Goal: Information Seeking & Learning: Understand process/instructions

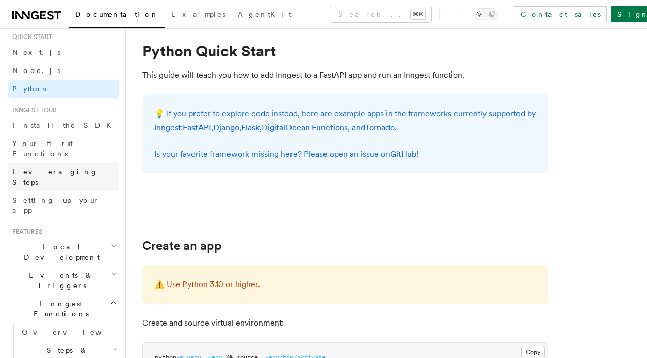
scroll to position [32, 0]
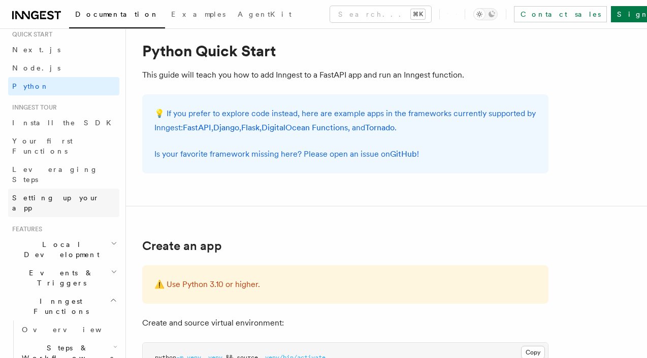
click at [76, 189] on link "Setting up your app" at bounding box center [63, 203] width 111 height 28
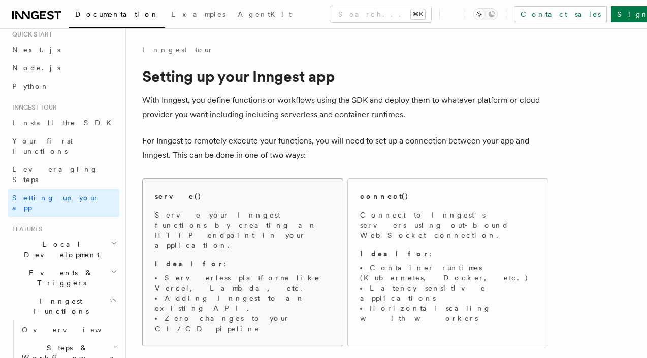
click at [216, 236] on span "Serve your Inngest functions by creating an HTTP endpoint in your application. …" at bounding box center [243, 272] width 176 height 124
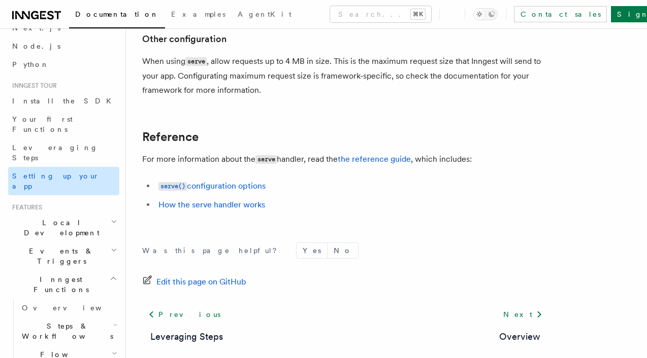
scroll to position [43, 0]
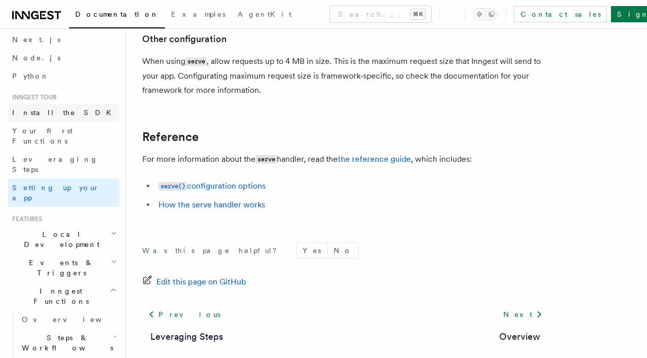
click at [69, 121] on link "Install the SDK" at bounding box center [63, 113] width 111 height 18
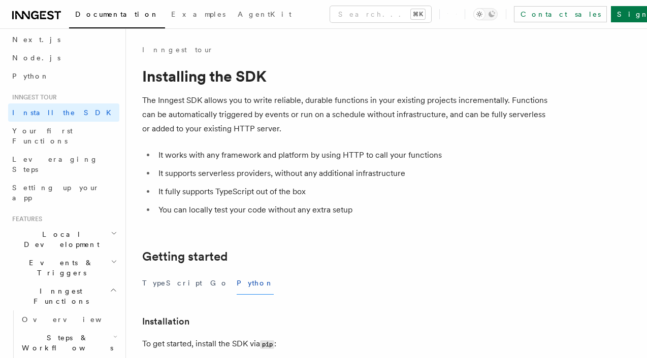
click at [71, 229] on span "Local Development" at bounding box center [59, 239] width 103 height 20
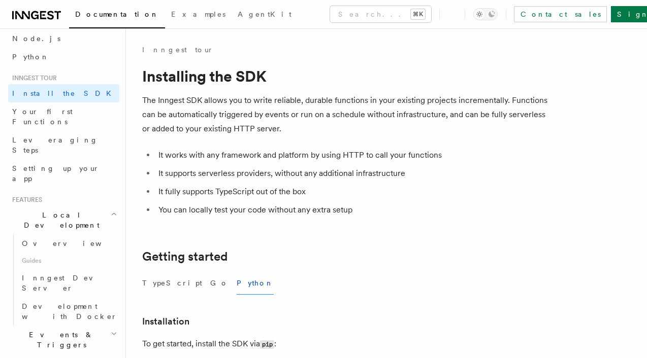
scroll to position [63, 0]
click at [71, 233] on link "Overview" at bounding box center [69, 242] width 102 height 18
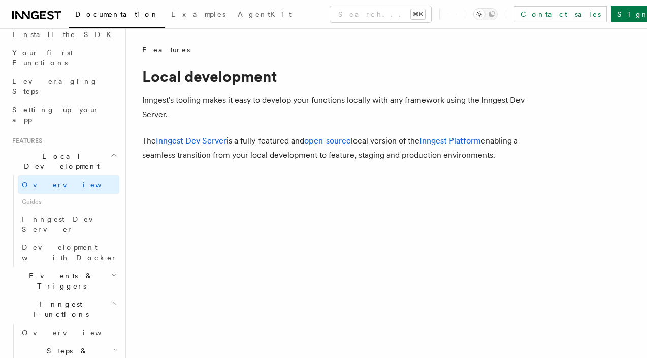
scroll to position [127, 0]
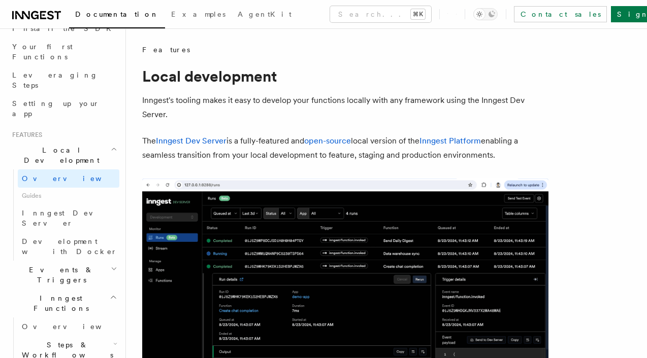
click at [71, 261] on h2 "Events & Triggers" at bounding box center [63, 275] width 111 height 28
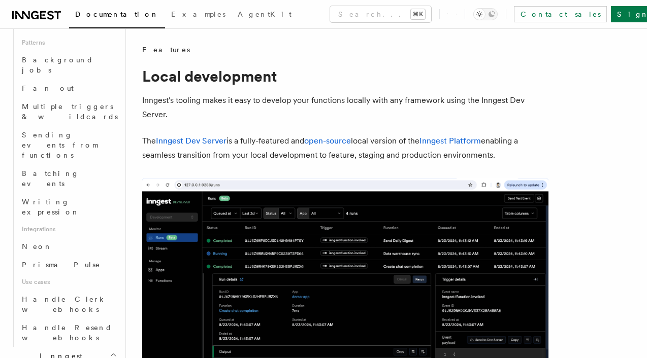
scroll to position [567, 0]
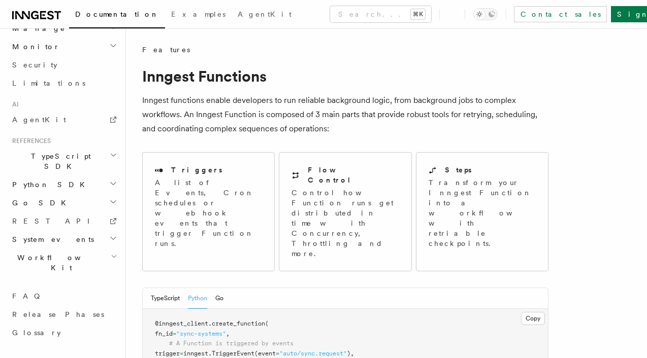
scroll to position [454, 0]
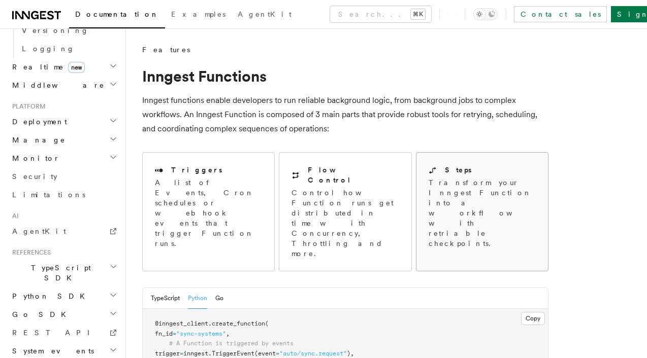
click at [489, 191] on p "Transform your Inngest Function into a workflow with retriable checkpoints." at bounding box center [483, 213] width 109 height 71
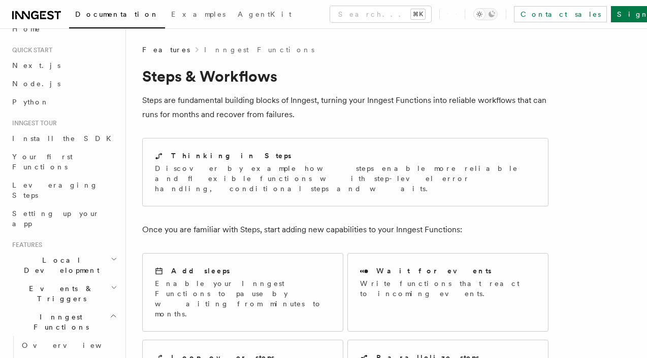
scroll to position [23, 0]
